Goal: Task Accomplishment & Management: Manage account settings

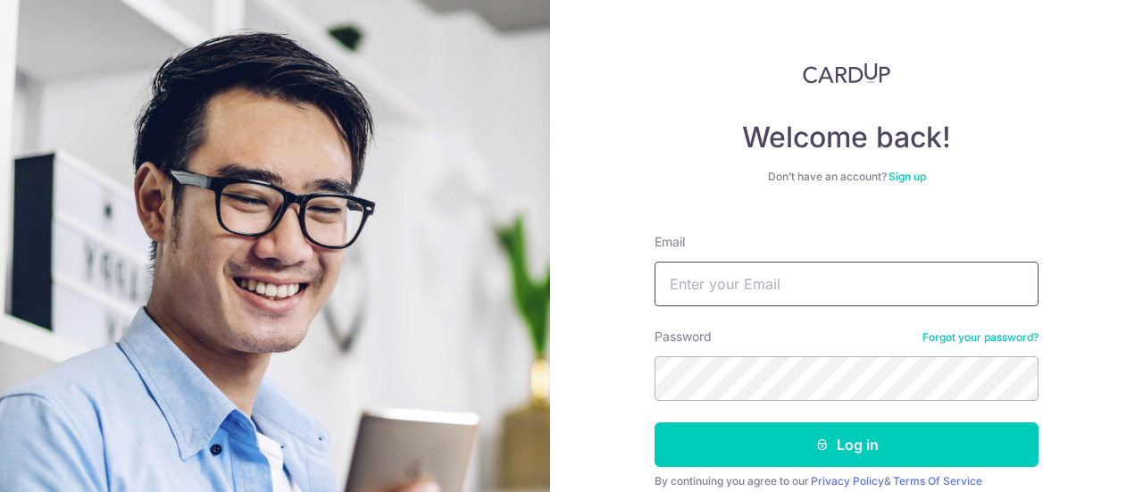
click at [731, 274] on input "Email" at bounding box center [846, 284] width 384 height 45
type input "[EMAIL_ADDRESS][DOMAIN_NAME]"
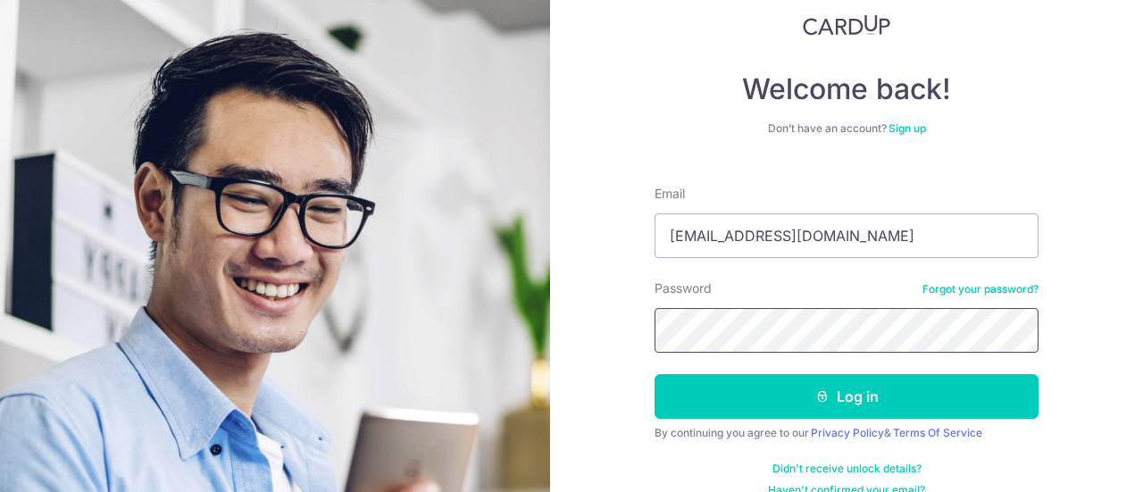
scroll to position [74, 0]
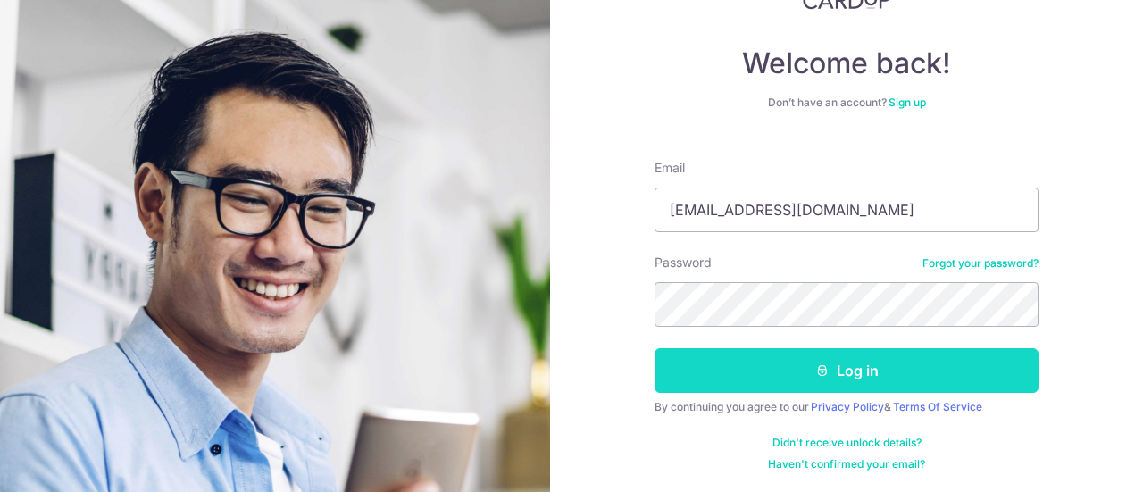
click at [927, 387] on button "Log in" at bounding box center [846, 370] width 384 height 45
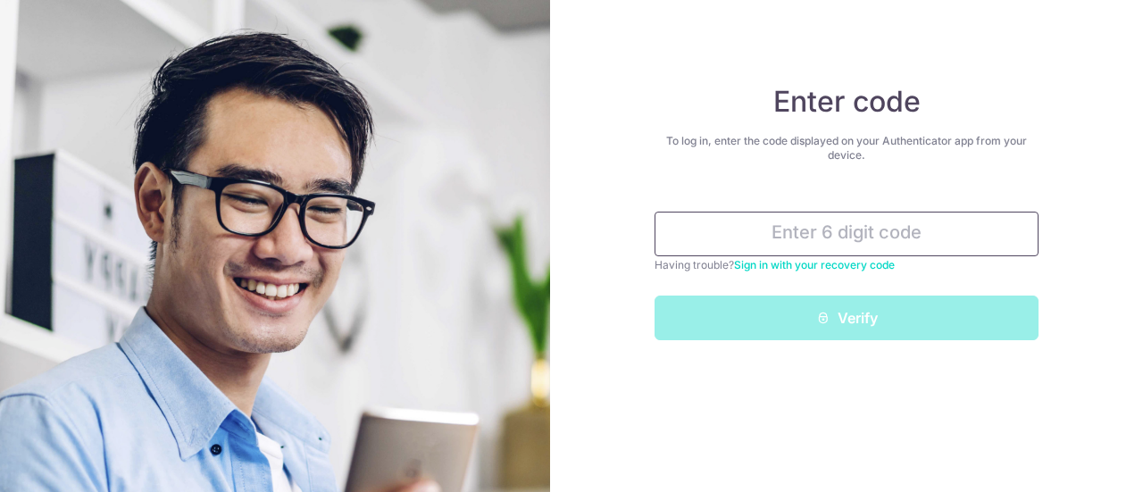
click at [698, 235] on input "text" at bounding box center [846, 234] width 384 height 45
click at [777, 236] on input "text" at bounding box center [846, 234] width 384 height 45
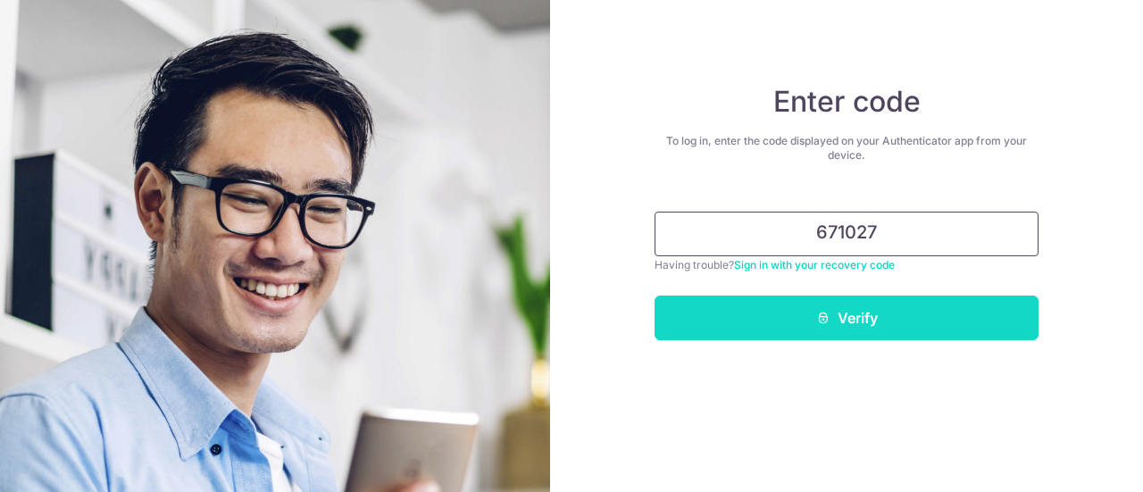
type input "671027"
click at [851, 322] on button "Verify" at bounding box center [846, 318] width 384 height 45
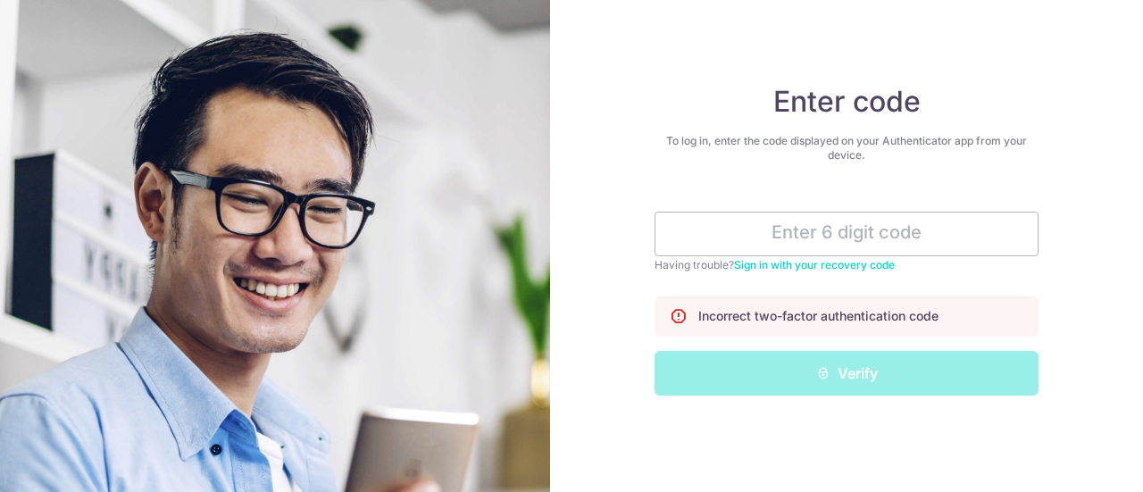
click at [820, 260] on link "Sign in with your recovery code" at bounding box center [814, 264] width 161 height 13
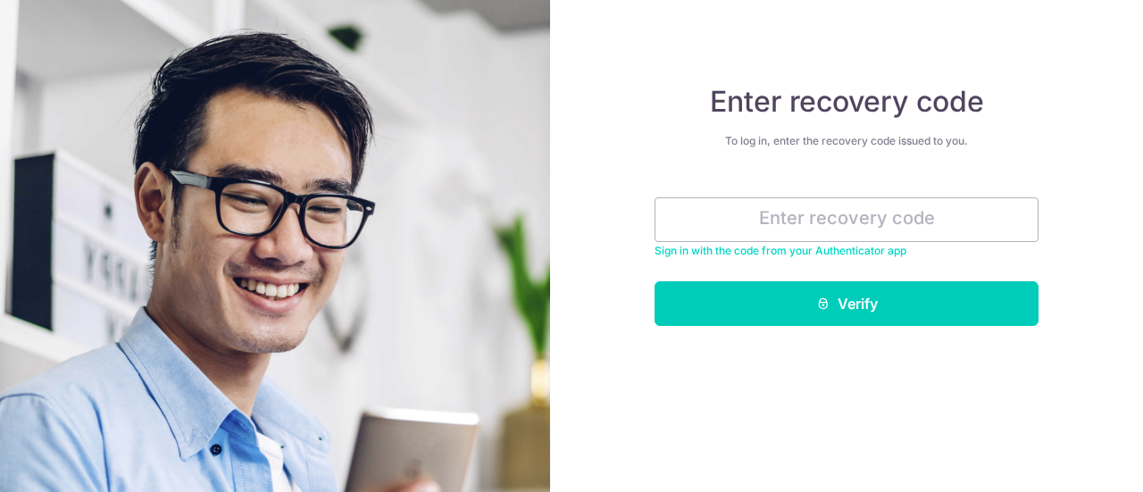
click at [736, 247] on link "Sign in with the code from your Authenticator app" at bounding box center [780, 250] width 252 height 13
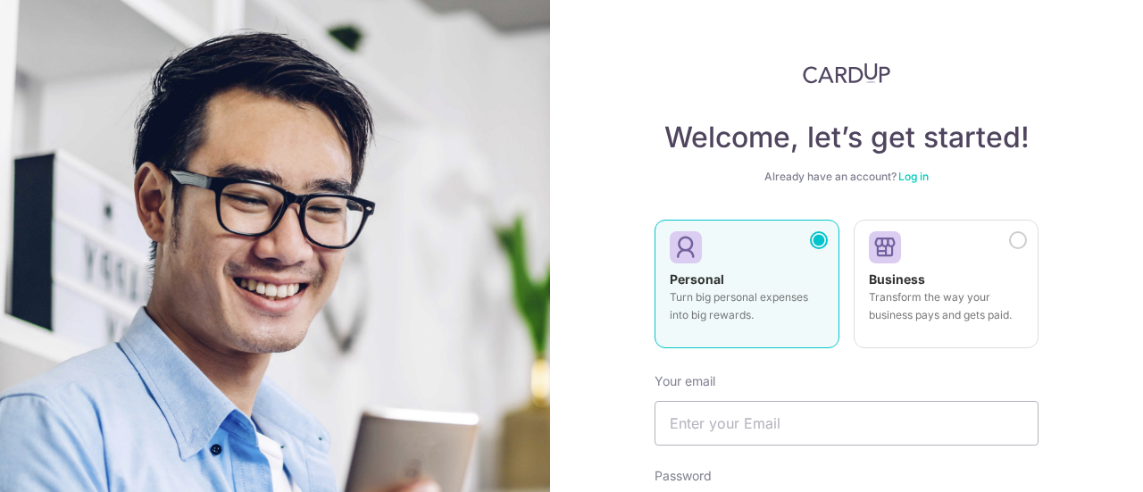
scroll to position [89, 0]
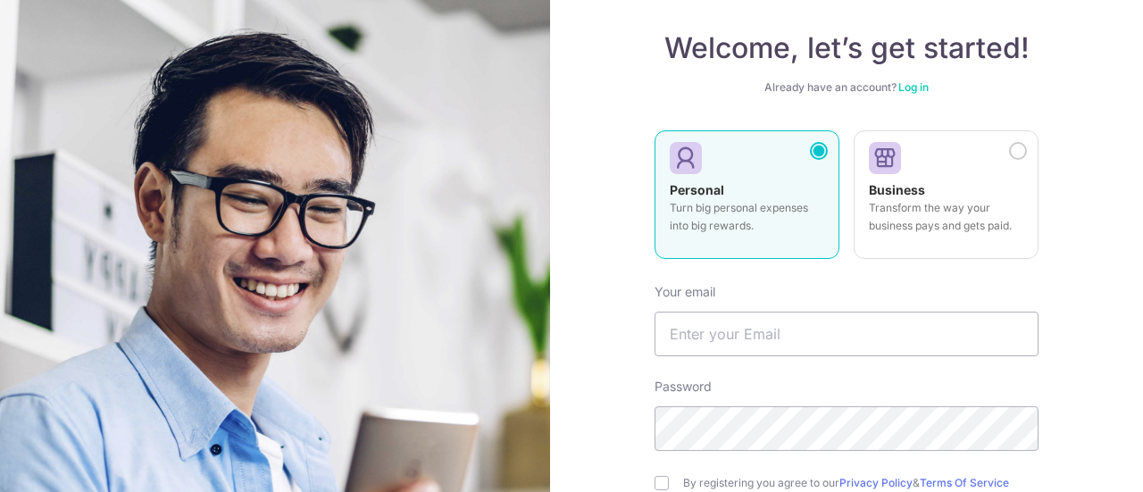
click at [725, 223] on p "Turn big personal expenses into big rewards." at bounding box center [747, 217] width 154 height 36
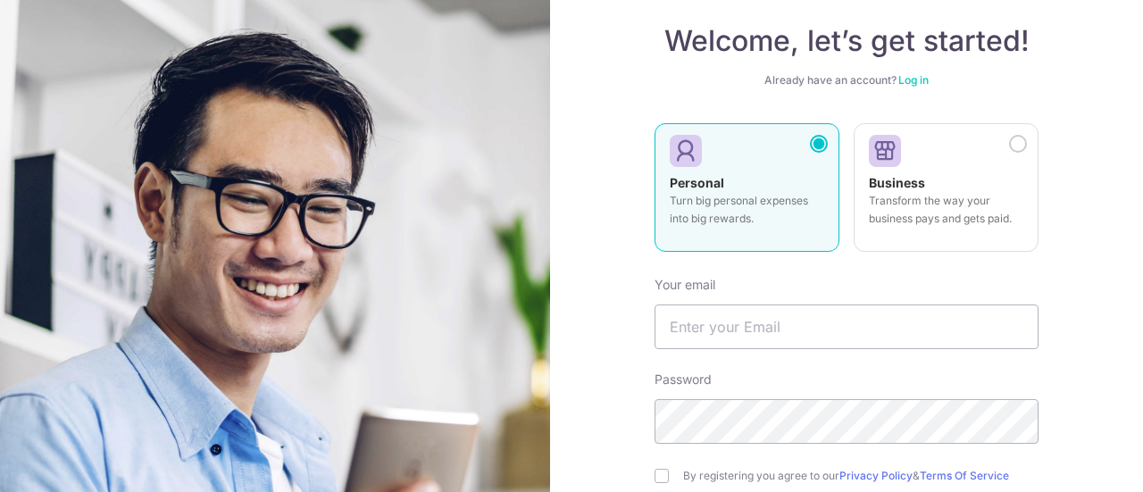
scroll to position [179, 0]
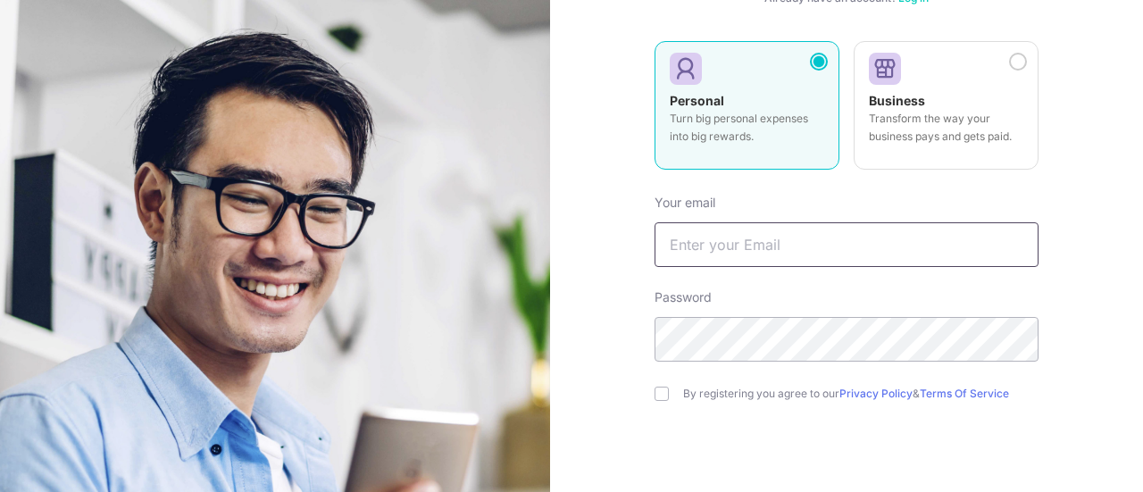
click at [686, 229] on input "text" at bounding box center [846, 244] width 384 height 45
type input "deyjulia@gmail.com"
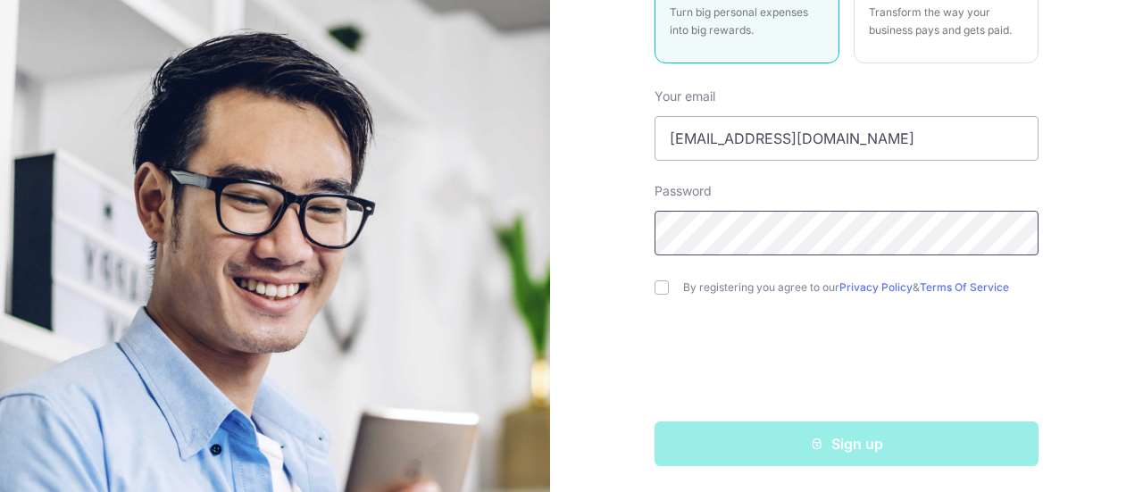
scroll to position [286, 0]
click at [657, 286] on input "checkbox" at bounding box center [661, 286] width 14 height 14
checkbox input "true"
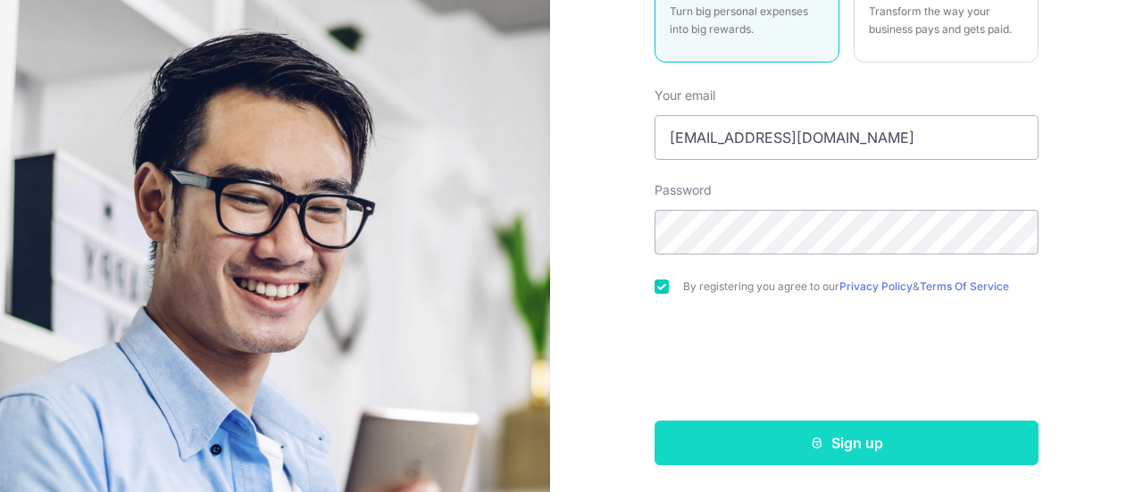
click at [1005, 445] on button "Sign up" at bounding box center [846, 442] width 384 height 45
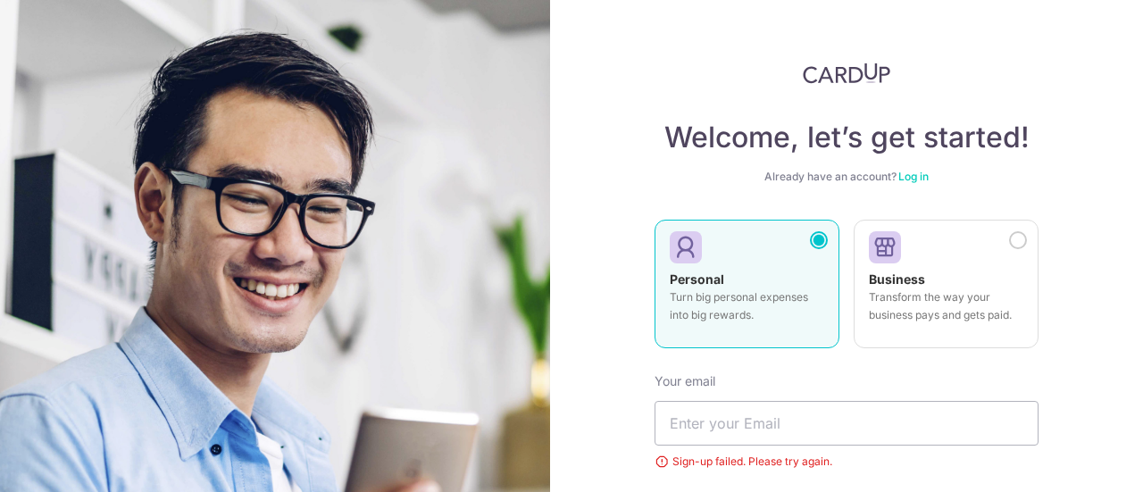
click at [912, 175] on link "Log in" at bounding box center [913, 176] width 30 height 13
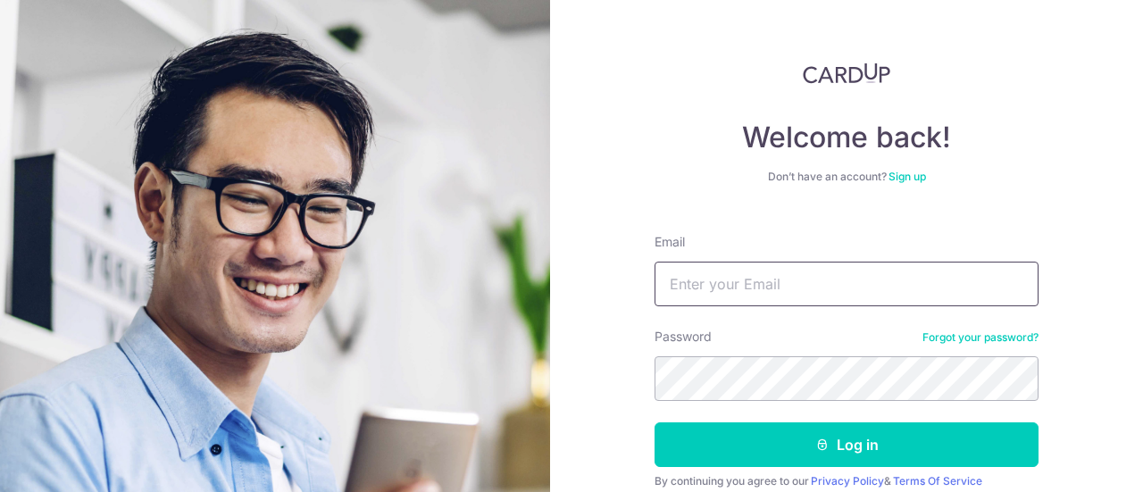
click at [762, 278] on input "Email" at bounding box center [846, 284] width 384 height 45
type input "[EMAIL_ADDRESS][DOMAIN_NAME]"
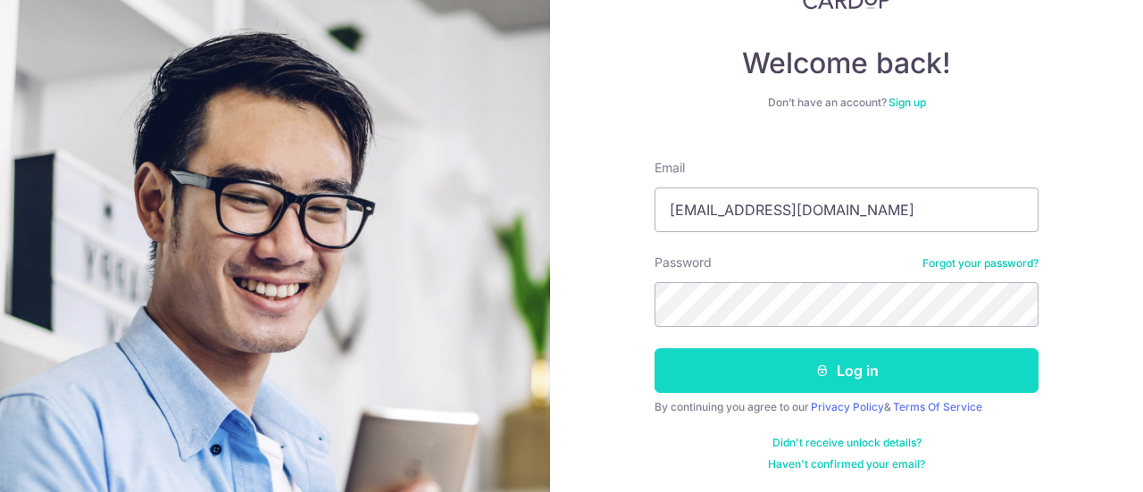
click at [824, 364] on icon "submit" at bounding box center [822, 370] width 14 height 14
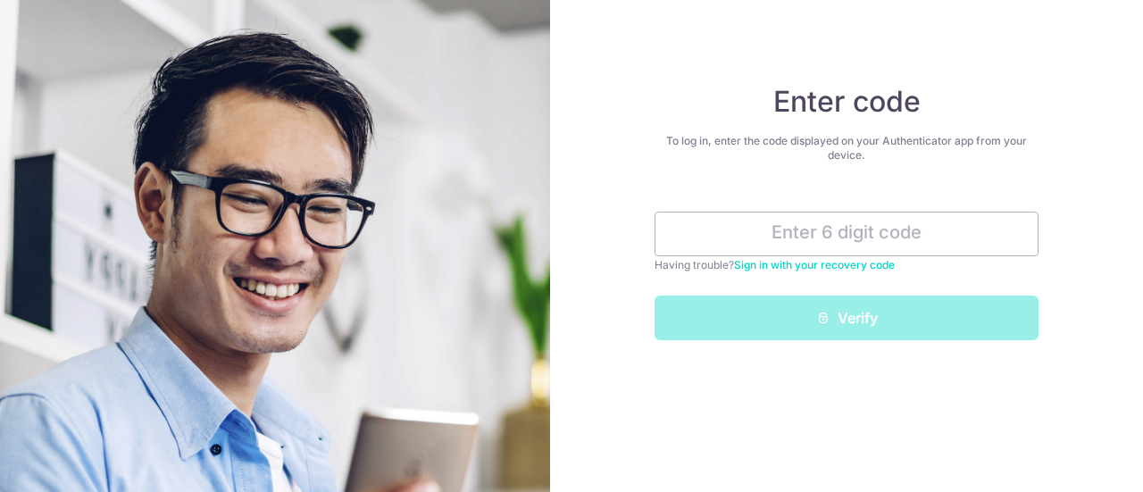
click at [836, 267] on link "Sign in with your recovery code" at bounding box center [814, 264] width 161 height 13
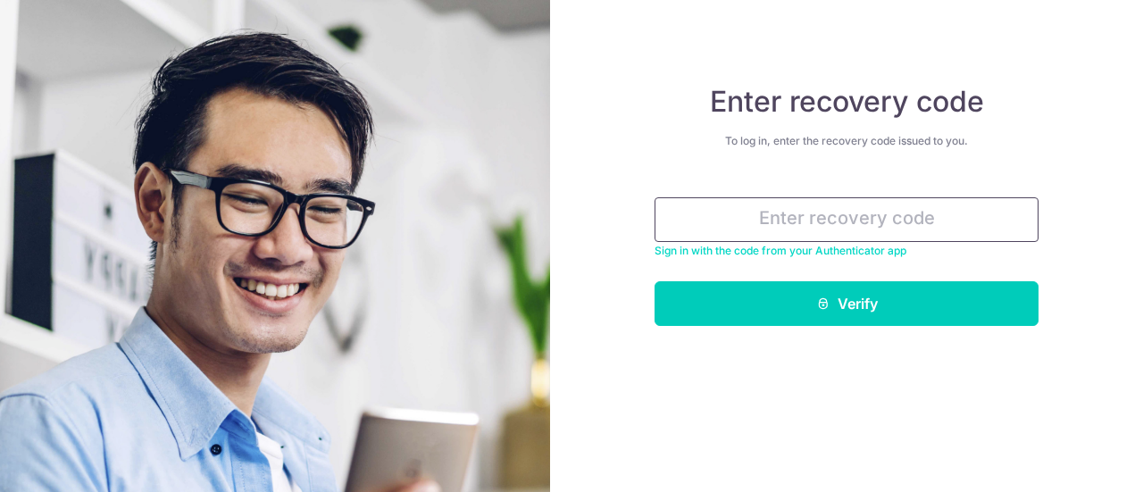
click at [828, 217] on input "text" at bounding box center [846, 219] width 384 height 45
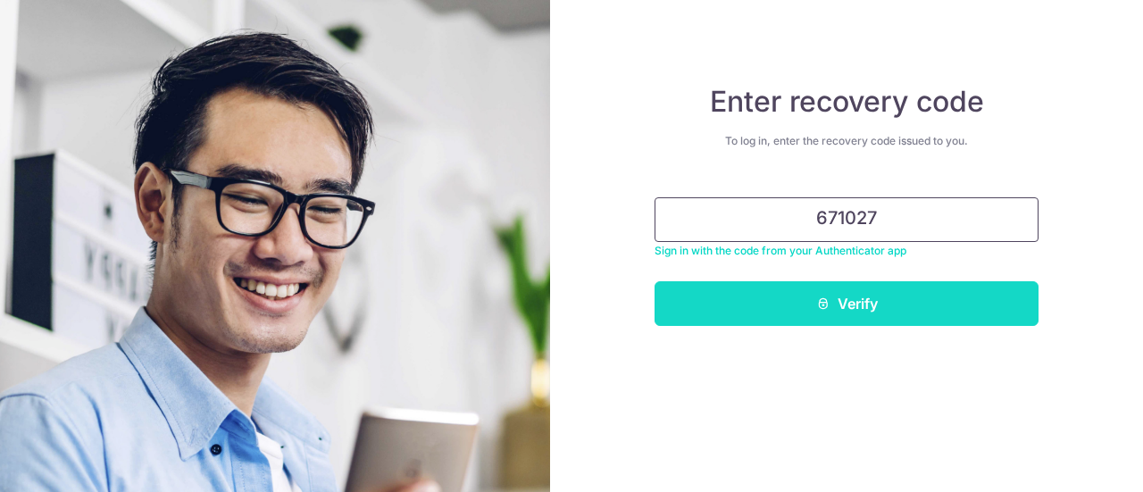
type input "671027"
click at [840, 315] on button "Verify" at bounding box center [846, 303] width 384 height 45
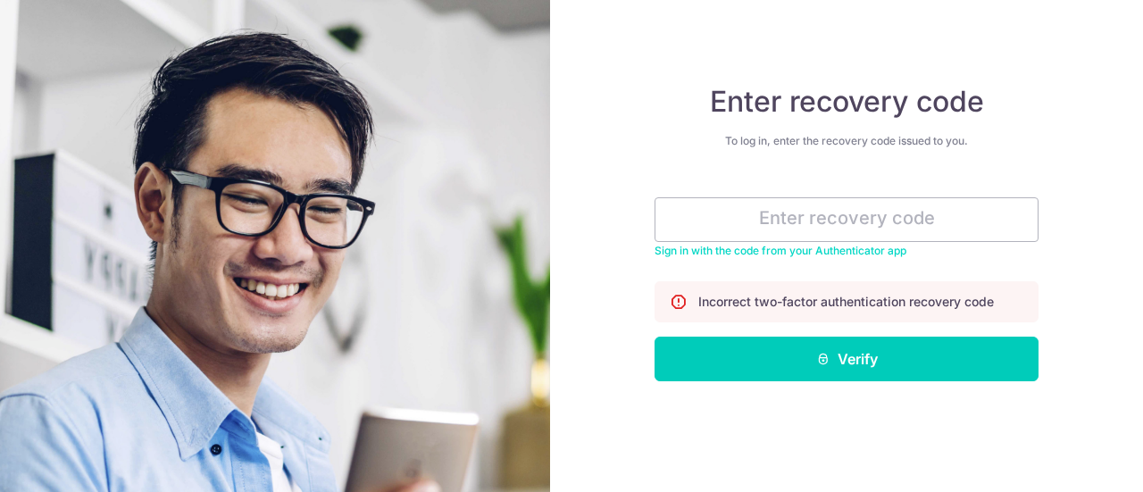
click at [837, 249] on link "Sign in with the code from your Authenticator app" at bounding box center [780, 250] width 252 height 13
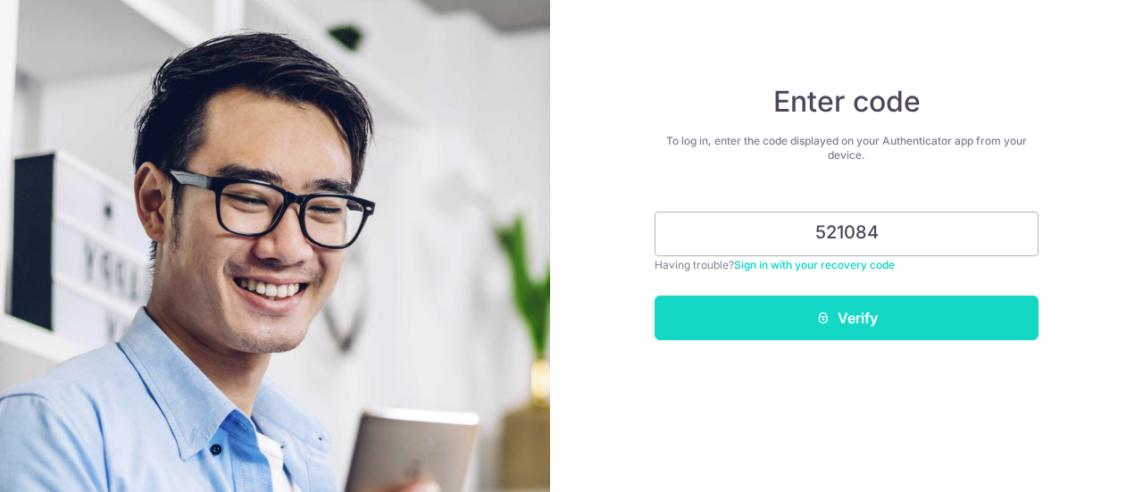
type input "521084"
click at [795, 323] on button "Verify" at bounding box center [846, 318] width 384 height 45
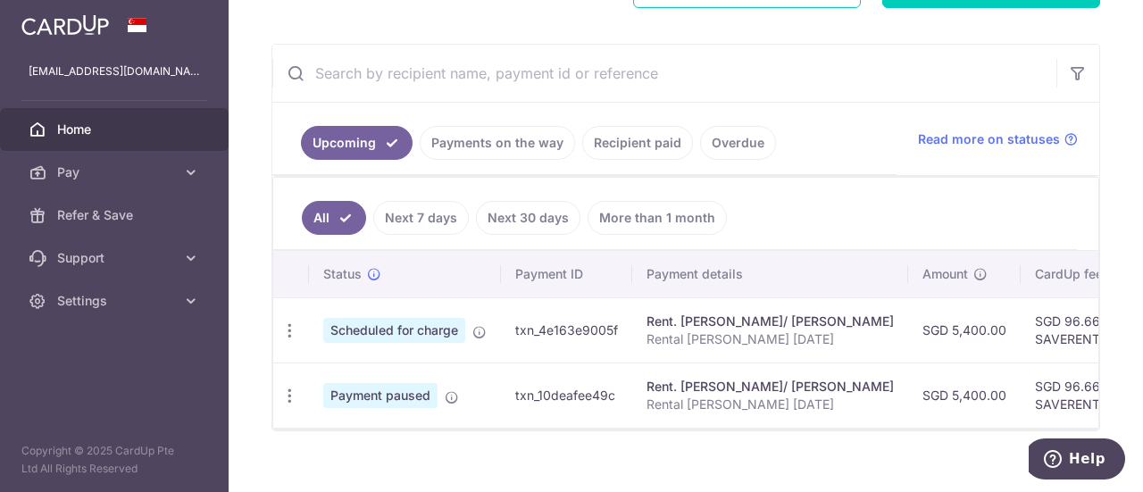
scroll to position [327, 0]
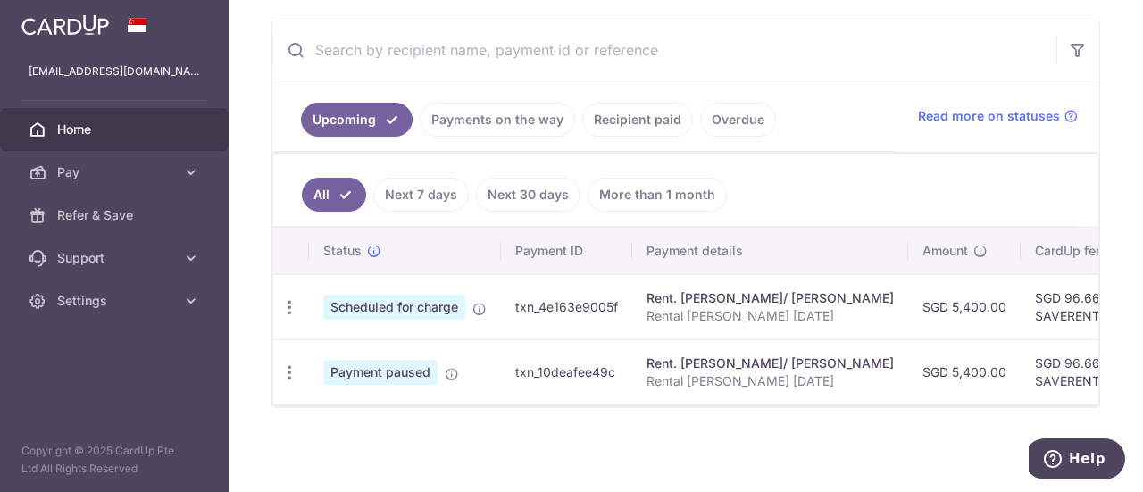
click at [487, 111] on link "Payments on the way" at bounding box center [497, 120] width 155 height 34
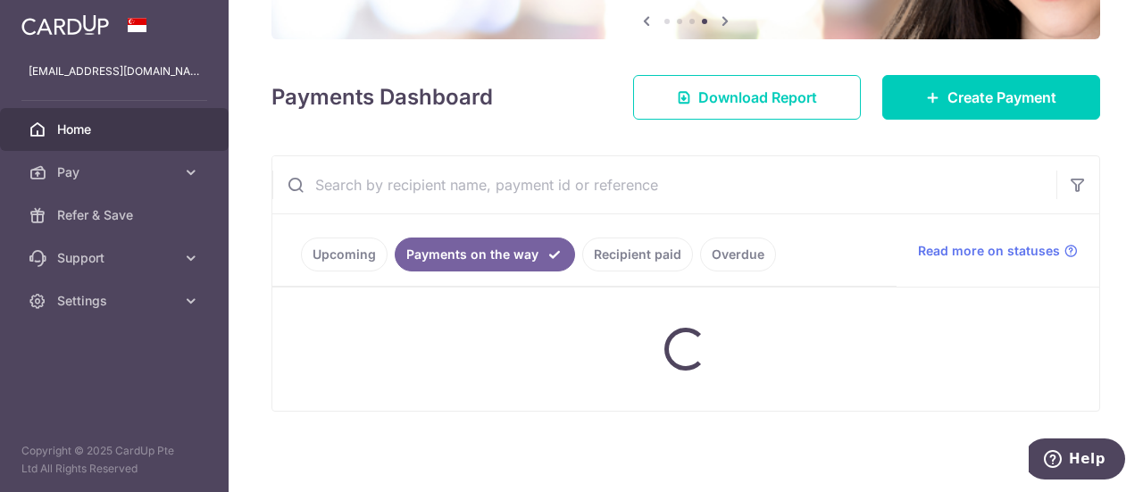
scroll to position [309, 0]
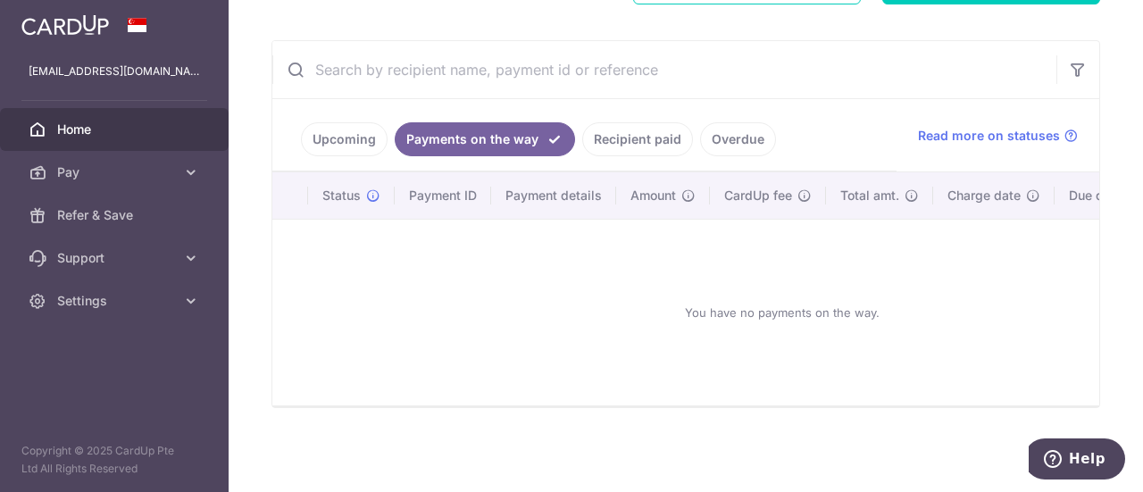
click at [624, 138] on link "Recipient paid" at bounding box center [637, 139] width 111 height 34
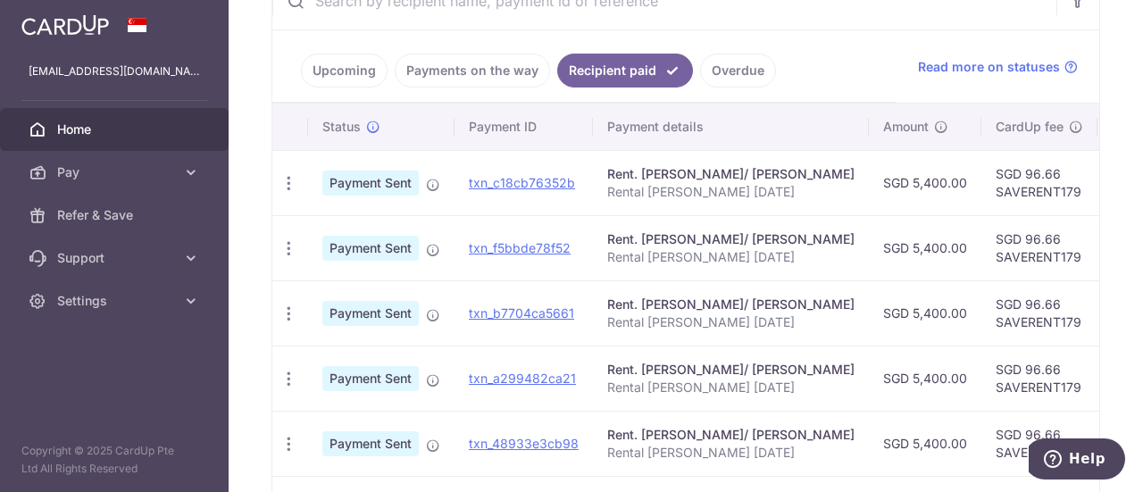
scroll to position [327, 0]
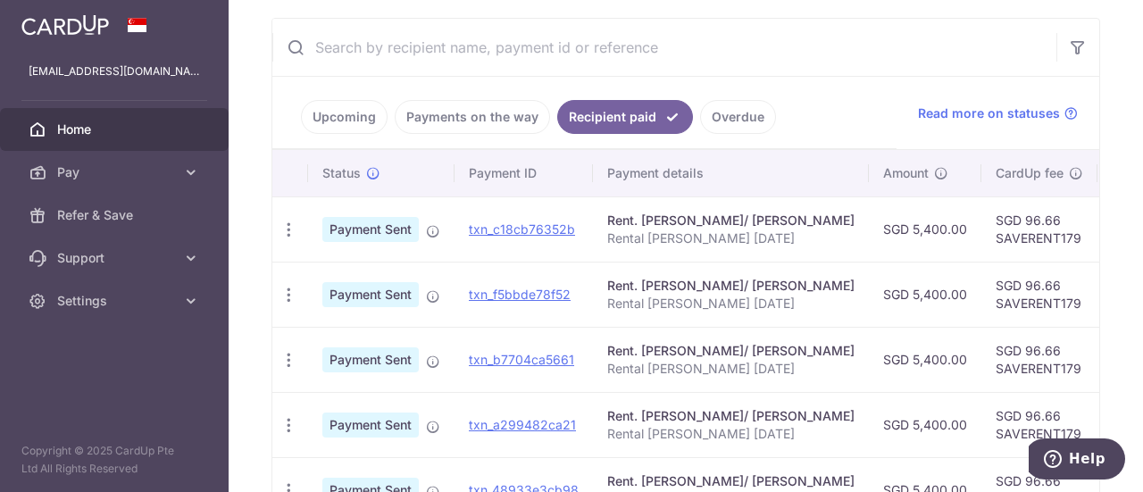
click at [355, 114] on link "Upcoming" at bounding box center [344, 117] width 87 height 34
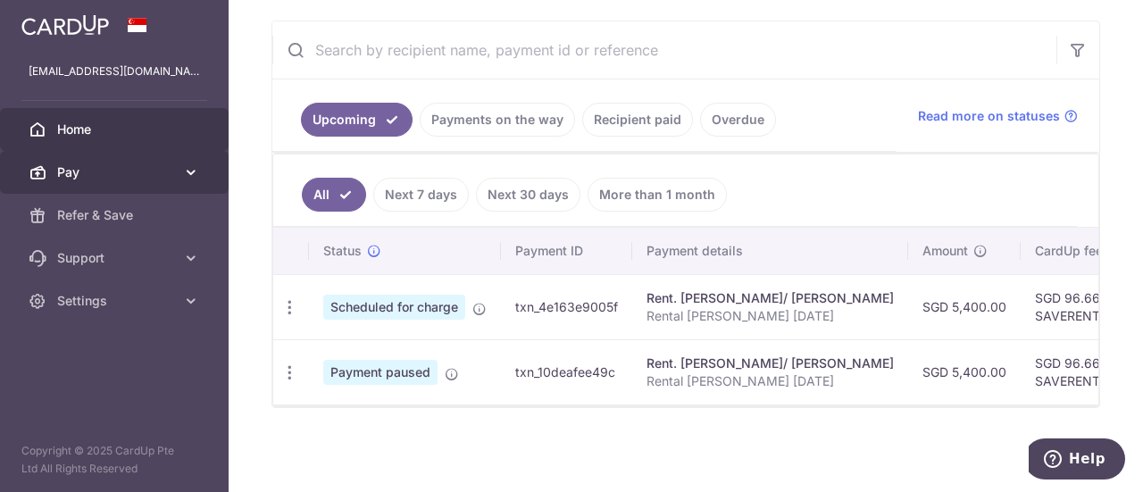
click at [196, 177] on icon at bounding box center [191, 172] width 18 height 18
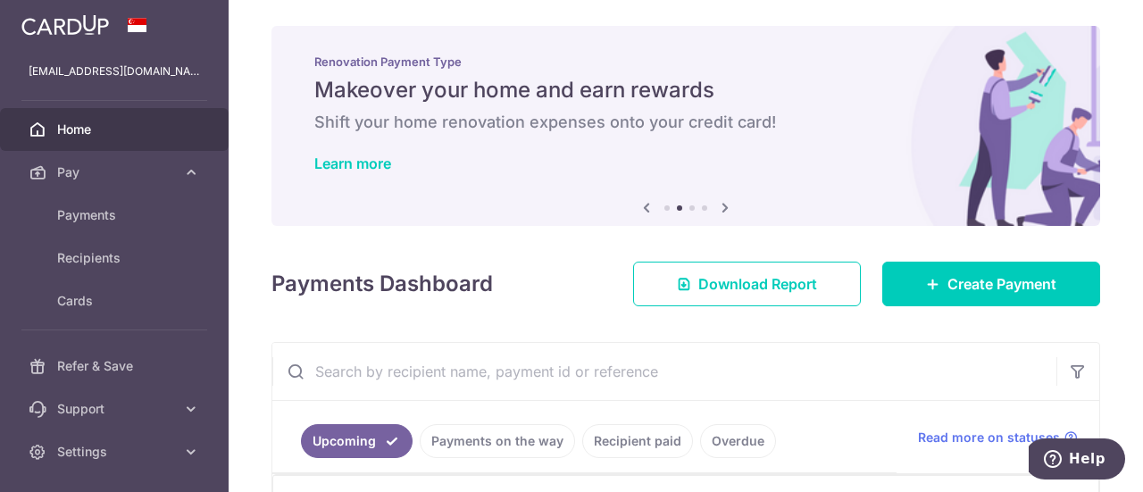
scroll to position [0, 0]
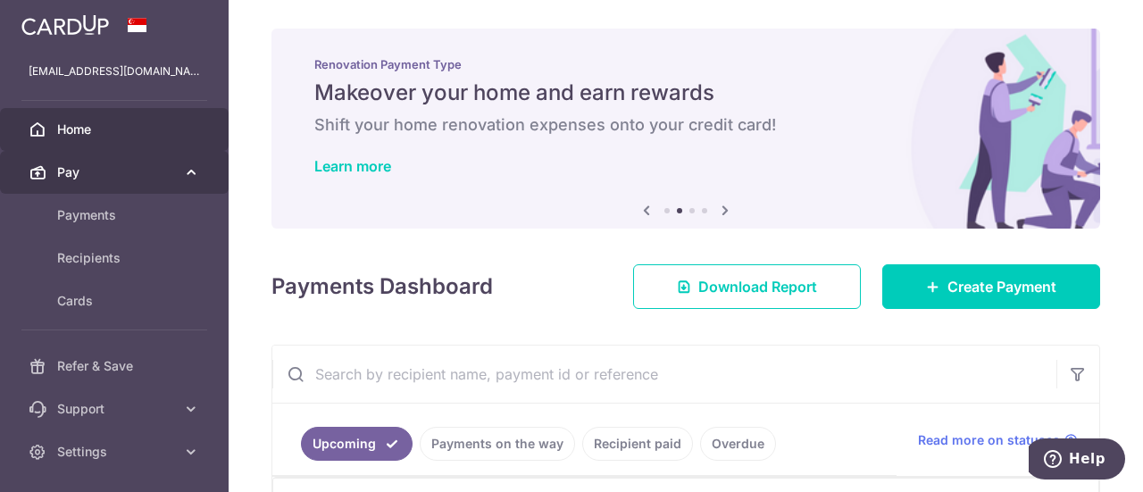
click at [189, 176] on icon at bounding box center [191, 172] width 18 height 18
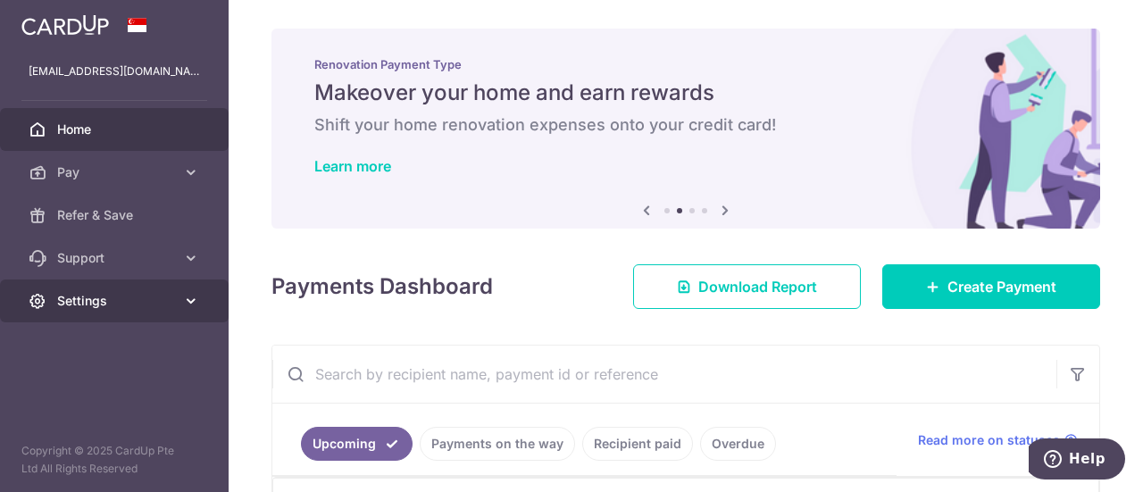
click at [186, 306] on icon at bounding box center [191, 301] width 18 height 18
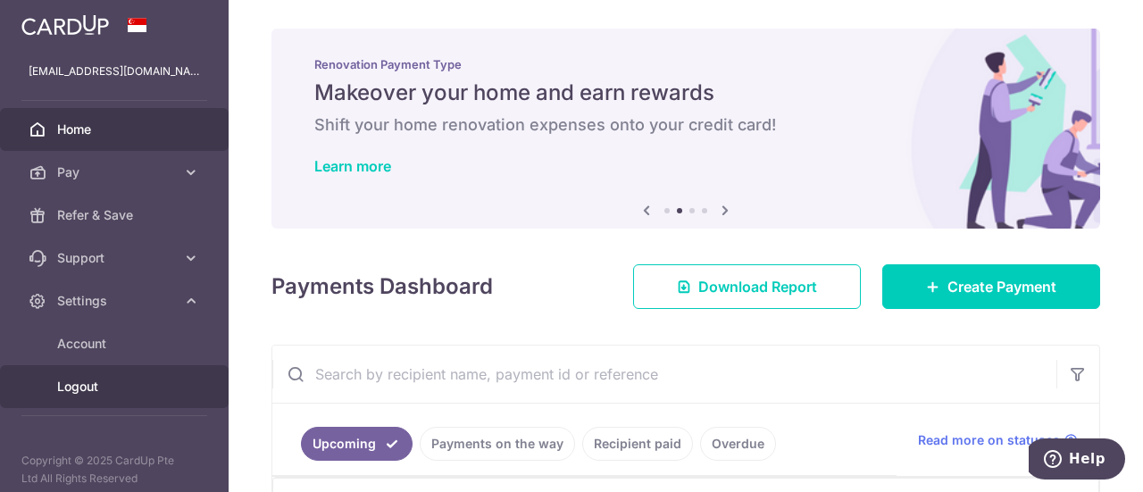
click at [101, 390] on span "Logout" at bounding box center [116, 387] width 118 height 18
